Goal: Task Accomplishment & Management: Manage account settings

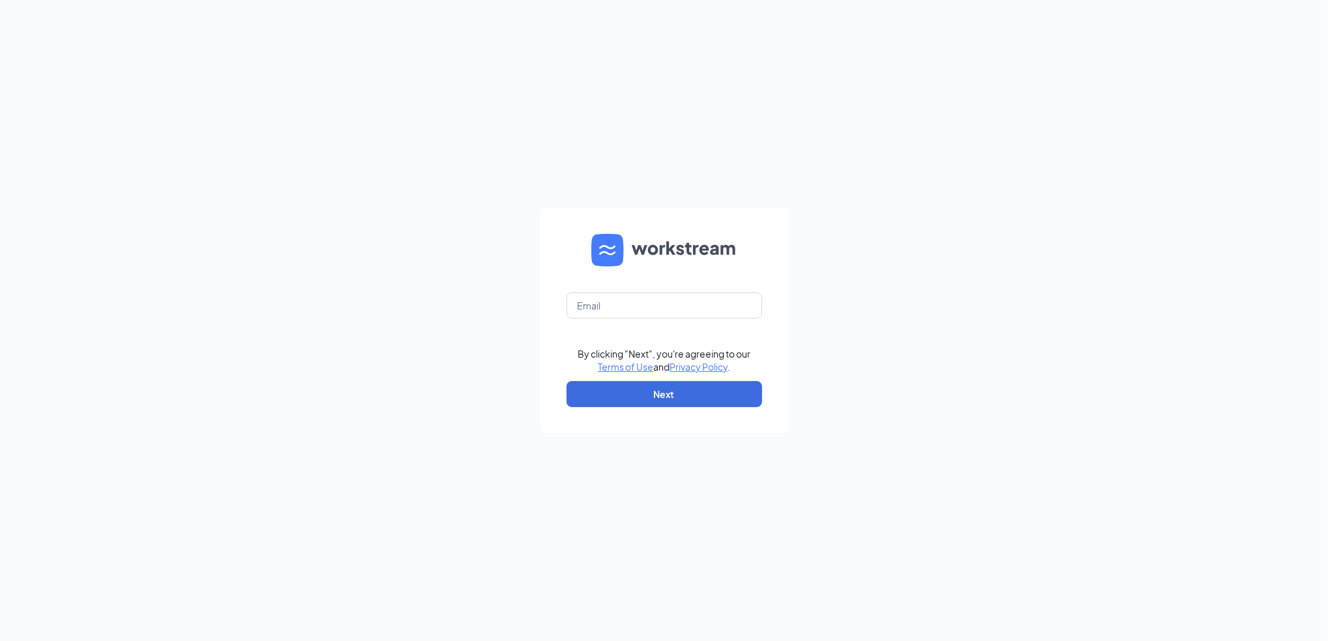
click at [562, 301] on form "By clicking "Next", you're agreeing to our Terms of Use and Privacy Policy . Ne…" at bounding box center [664, 321] width 248 height 226
click at [585, 312] on input "text" at bounding box center [664, 306] width 196 height 26
type input "A"
type input "ljs70338@ljsilvers.com"
click at [690, 399] on button "Next" at bounding box center [664, 394] width 196 height 26
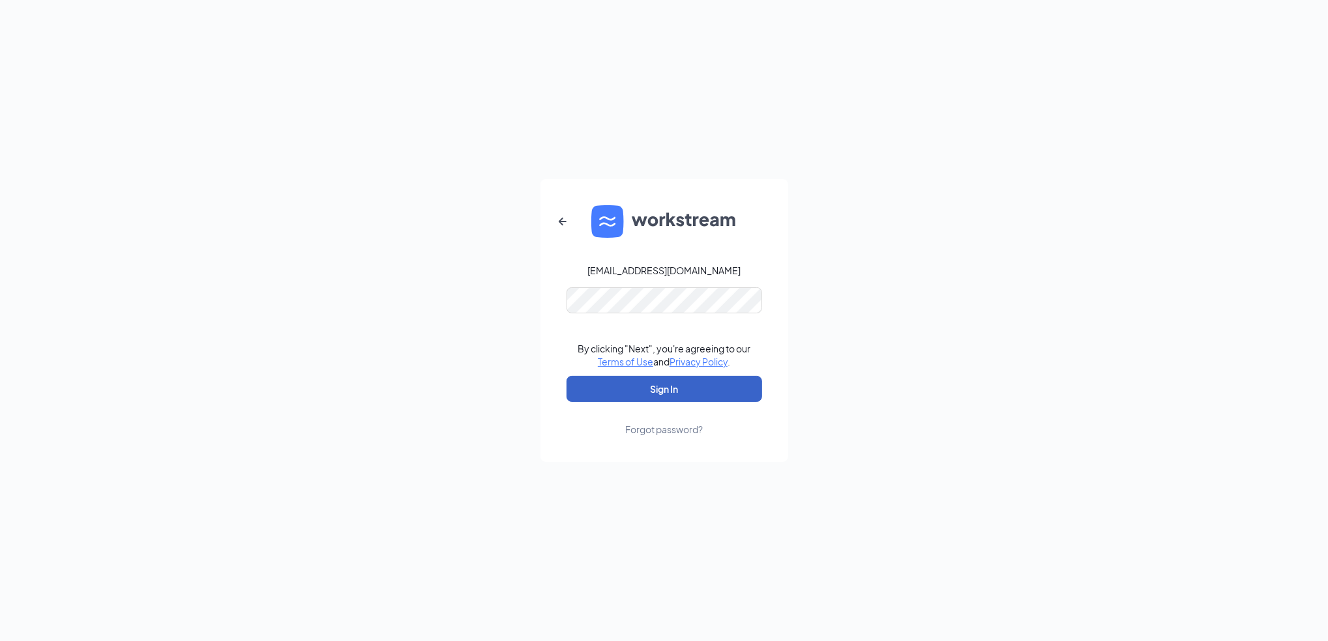
click at [672, 392] on button "Sign In" at bounding box center [664, 389] width 196 height 26
click at [503, 286] on div "ljs70338@ljsilvers.com Credential mismatches. By clicking "Next", you're agreei…" at bounding box center [664, 320] width 1328 height 641
click at [730, 381] on button "Sign In" at bounding box center [664, 389] width 196 height 26
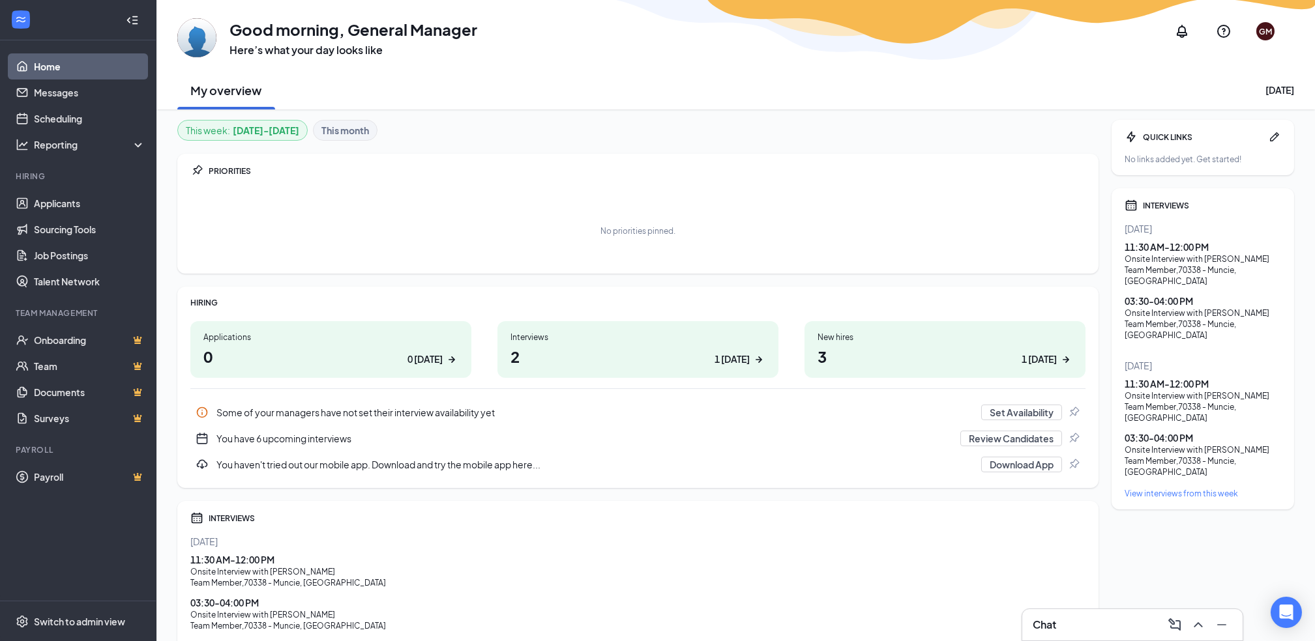
click at [288, 579] on div "Team Member , 70338 - Muncie, IN" at bounding box center [637, 583] width 895 height 11
click at [235, 562] on div "11:30 AM - 12:00 PM" at bounding box center [637, 559] width 895 height 13
click at [1182, 258] on div "Onsite Interview with Xandyr Evans" at bounding box center [1202, 259] width 156 height 11
click at [1119, 244] on div "INTERVIEWS Today 11:30 AM - 12:00 PM Onsite Interview with Xandyr Evans Team Me…" at bounding box center [1202, 348] width 183 height 321
click at [660, 355] on h1 "2 1 today" at bounding box center [637, 356] width 255 height 22
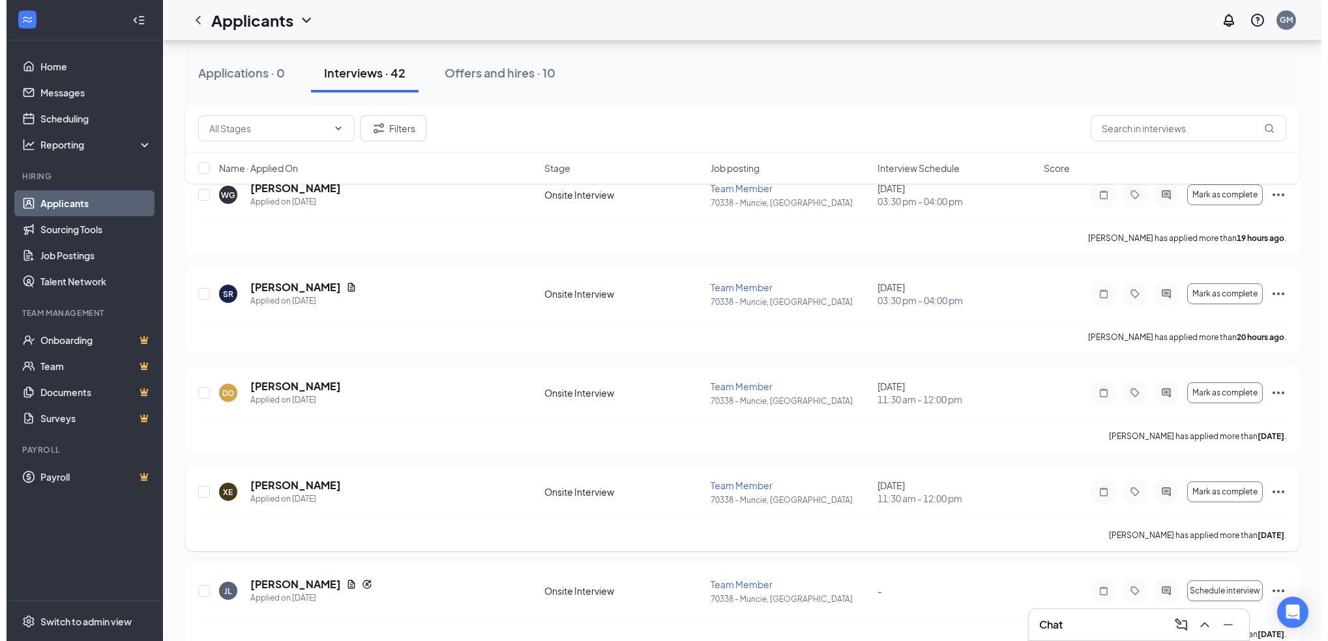
scroll to position [87, 0]
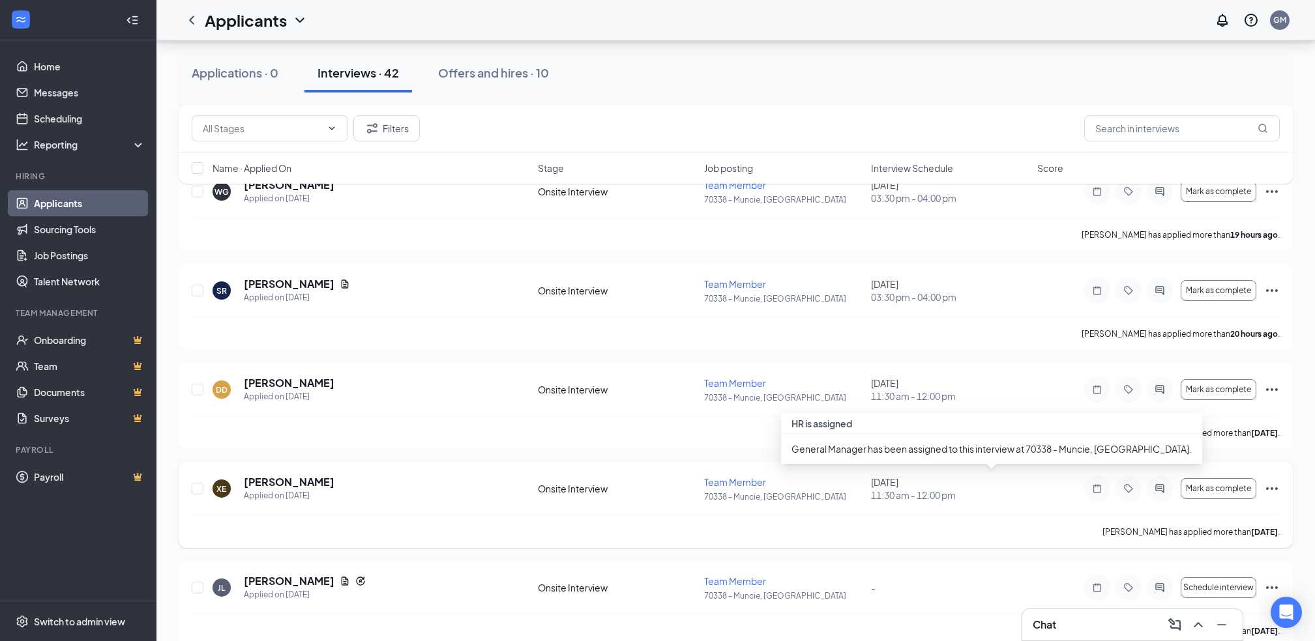
click at [915, 501] on span "11:30 am - 12:00 pm" at bounding box center [950, 495] width 158 height 13
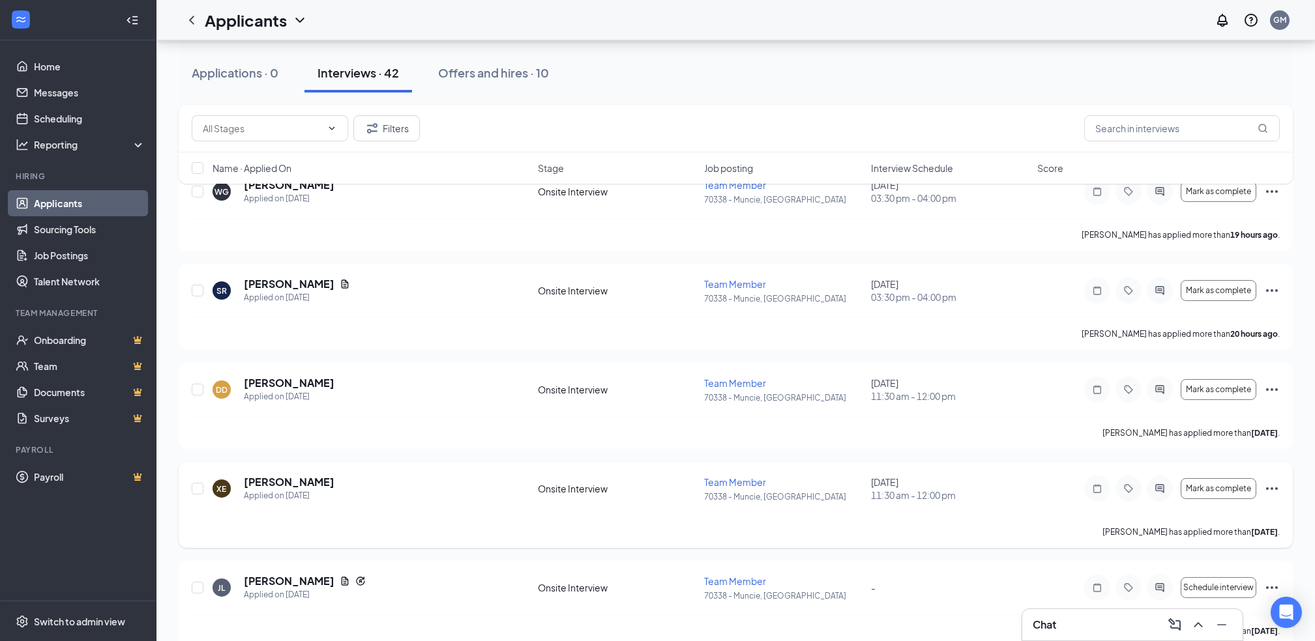
click at [1270, 488] on icon "Ellipses" at bounding box center [1272, 489] width 16 height 16
click at [314, 495] on div "XE Xandyr Evans Applied on Aug 23" at bounding box center [371, 488] width 317 height 27
click at [269, 497] on div "Applied on Aug 23" at bounding box center [289, 496] width 91 height 13
click at [527, 478] on div "XE Xandyr Evans Applied on Aug 23" at bounding box center [371, 488] width 317 height 27
click at [377, 481] on div "XE Xandyr Evans Applied on Aug 23" at bounding box center [371, 488] width 317 height 27
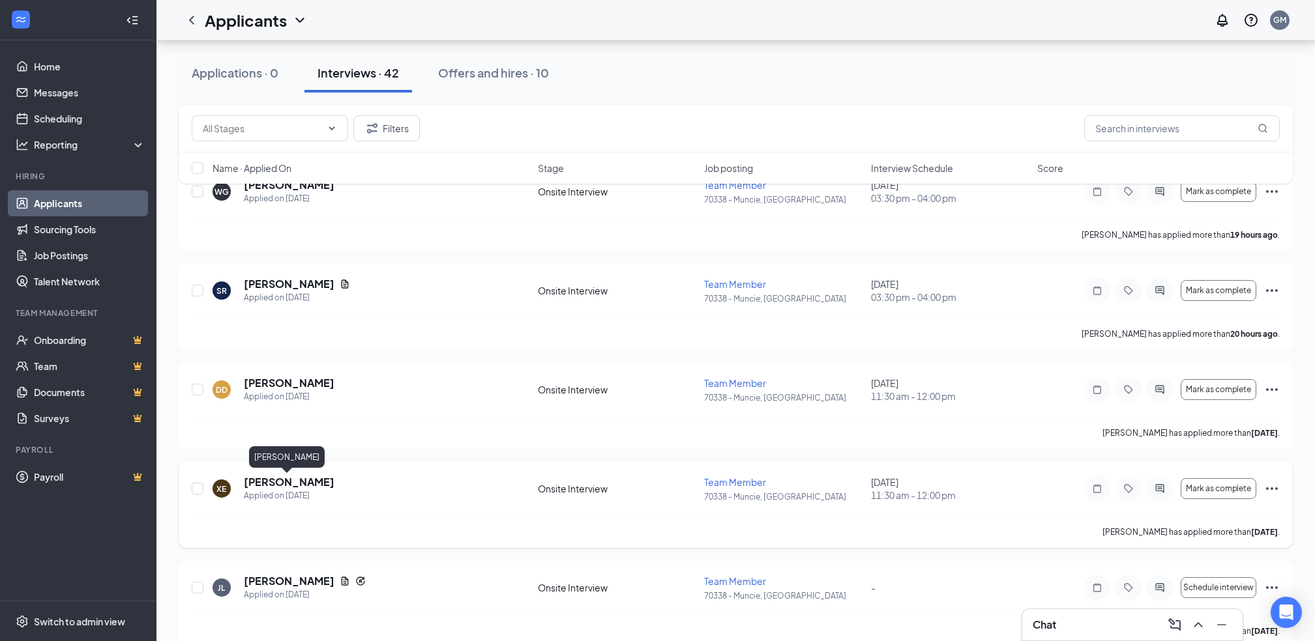
drag, startPoint x: 287, startPoint y: 479, endPoint x: 353, endPoint y: 496, distance: 68.0
click at [288, 478] on h5 "[PERSON_NAME]" at bounding box center [289, 482] width 91 height 14
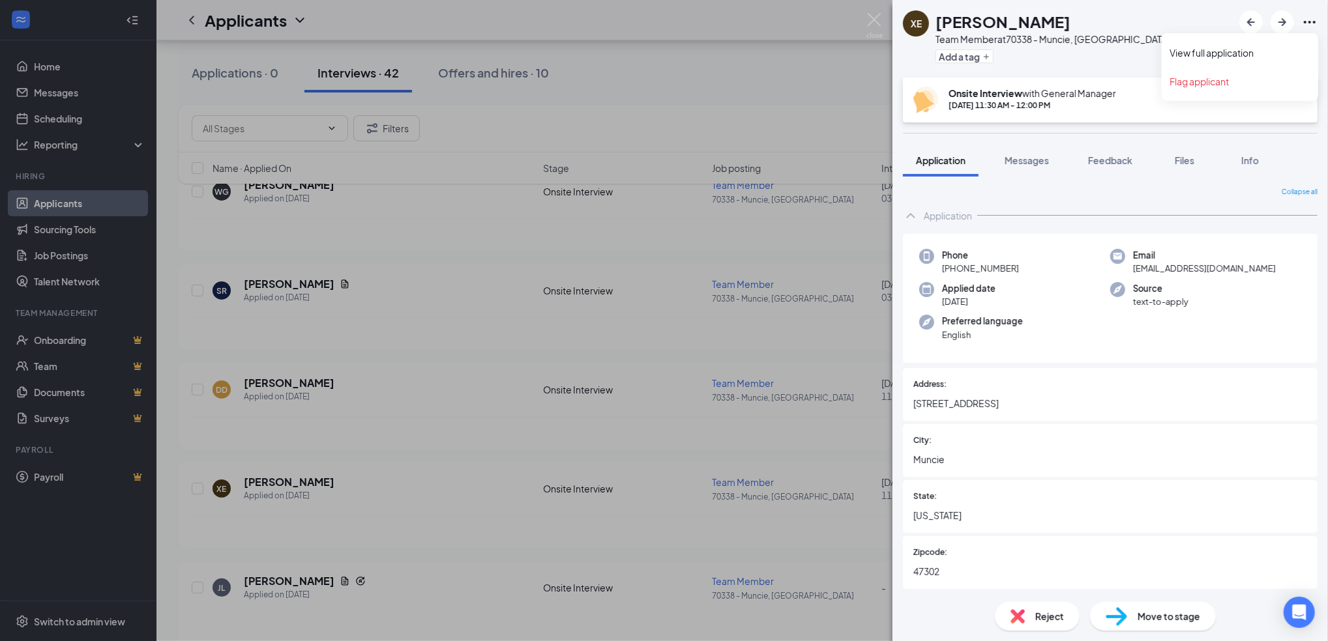
click at [1312, 25] on icon "Ellipses" at bounding box center [1310, 22] width 16 height 16
click at [1198, 48] on link "View full application" at bounding box center [1239, 52] width 141 height 13
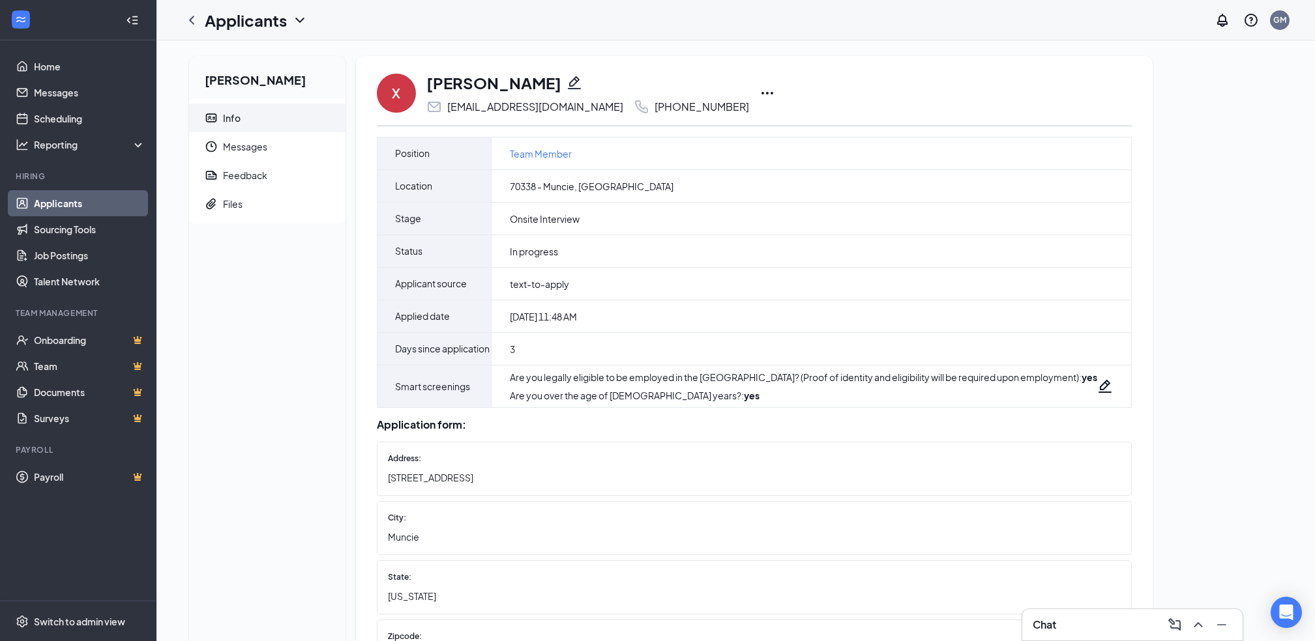
click at [737, 91] on div "X [PERSON_NAME] [EMAIL_ADDRESS][DOMAIN_NAME] [PHONE_NUMBER]" at bounding box center [754, 93] width 755 height 43
click at [759, 87] on icon "Ellipses" at bounding box center [767, 93] width 16 height 16
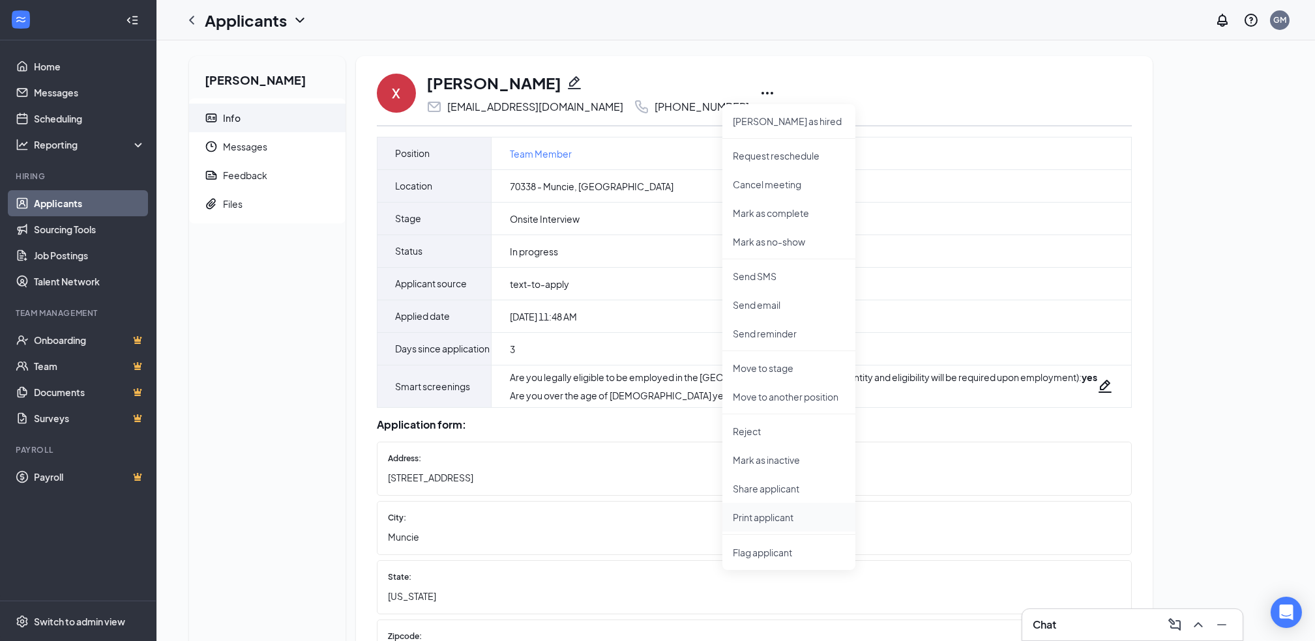
click at [761, 518] on p "Print applicant" at bounding box center [789, 517] width 112 height 13
